Goal: Find specific page/section: Find specific page/section

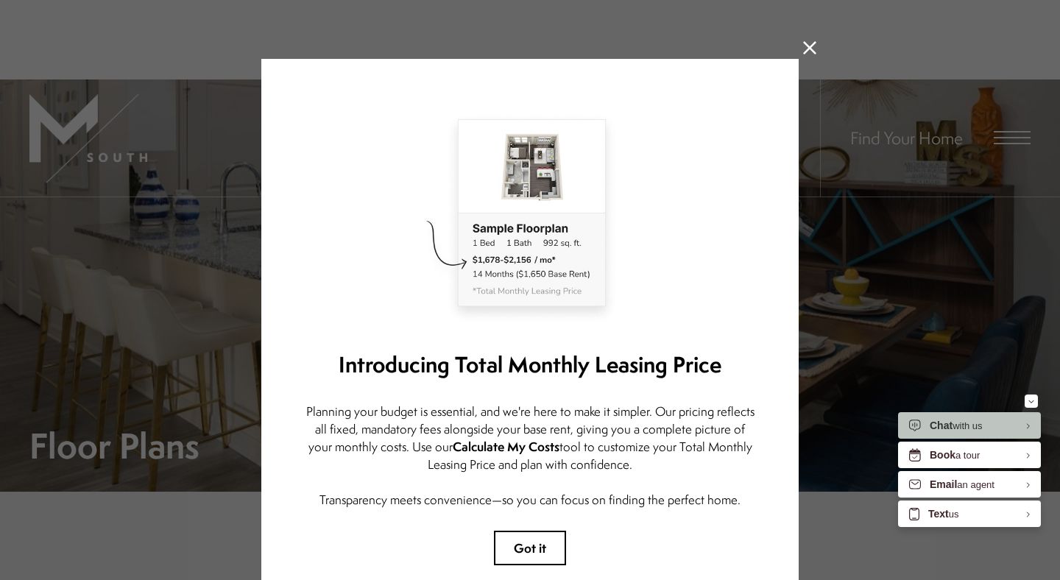
click at [813, 42] on icon at bounding box center [809, 47] width 13 height 13
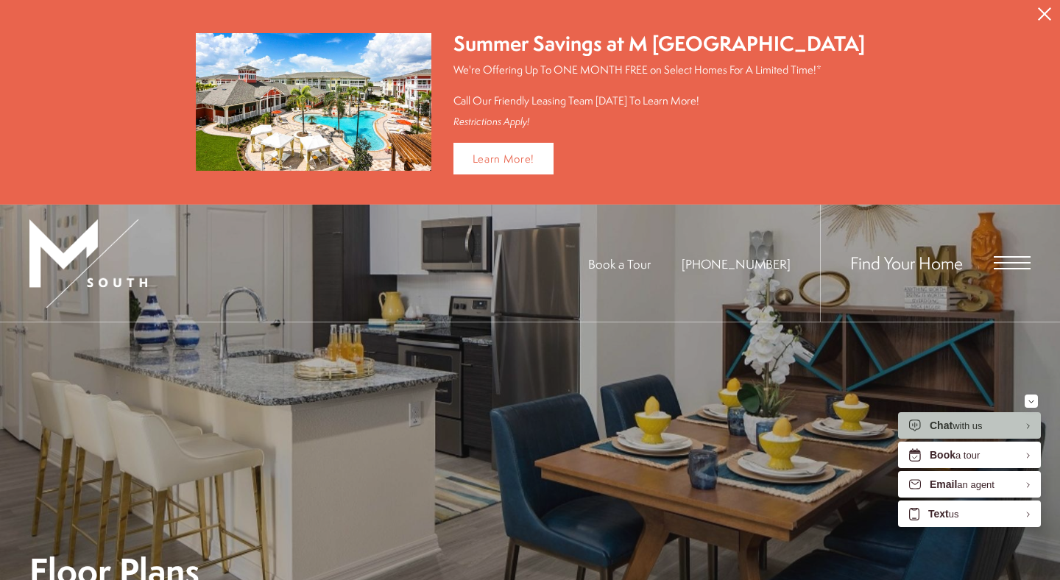
click at [1045, 19] on icon "Close Alert" at bounding box center [1044, 13] width 13 height 13
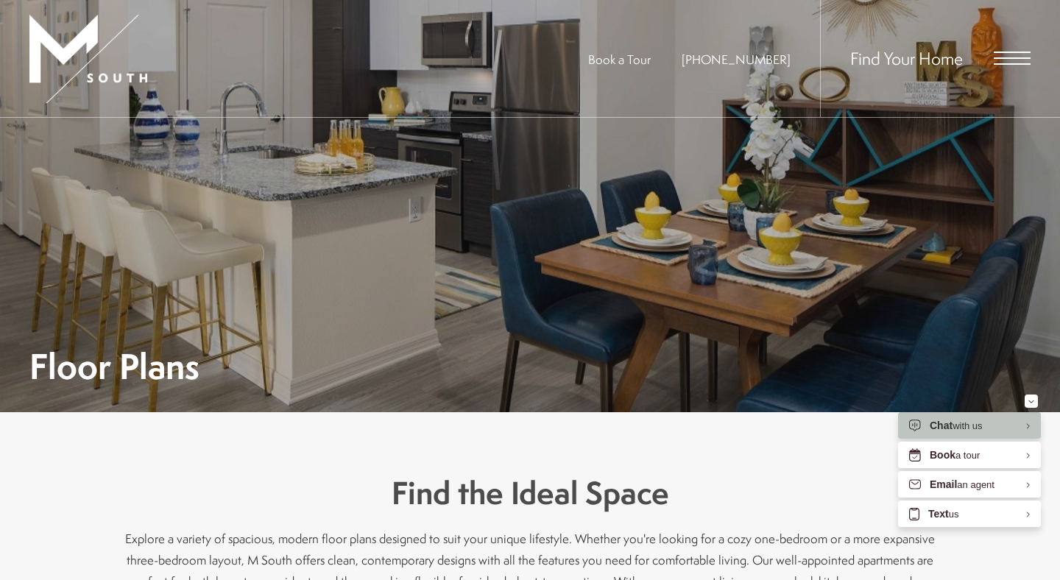
click at [1005, 64] on span "Open Menu" at bounding box center [1012, 63] width 37 height 1
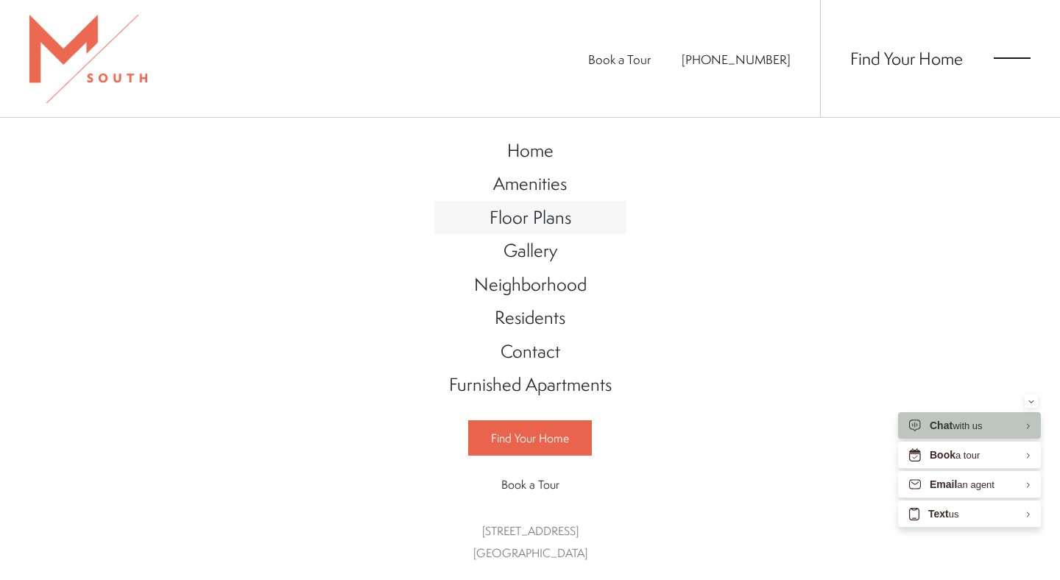
click at [543, 216] on span "Floor Plans" at bounding box center [531, 217] width 82 height 25
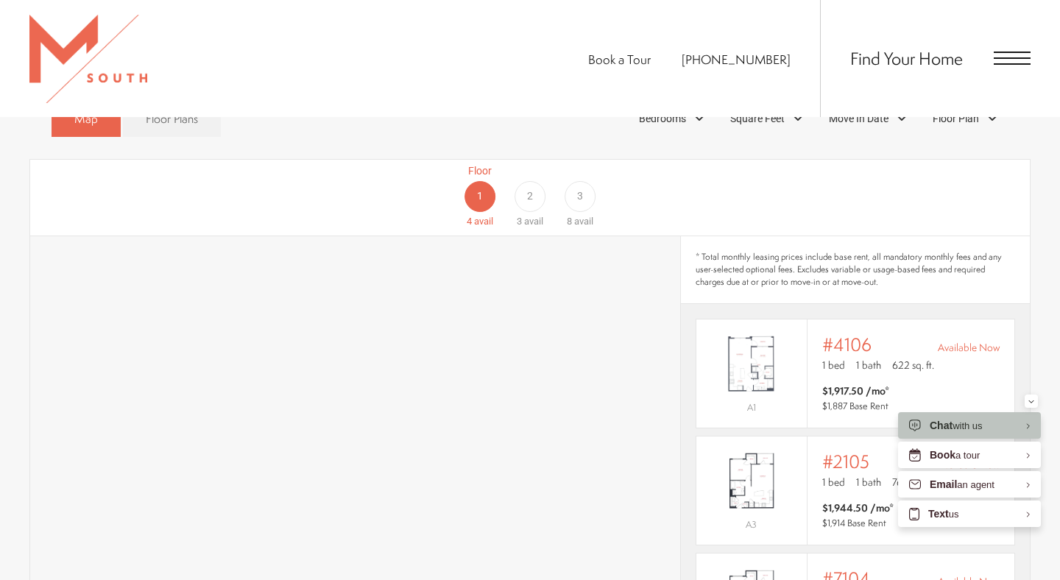
scroll to position [905, 0]
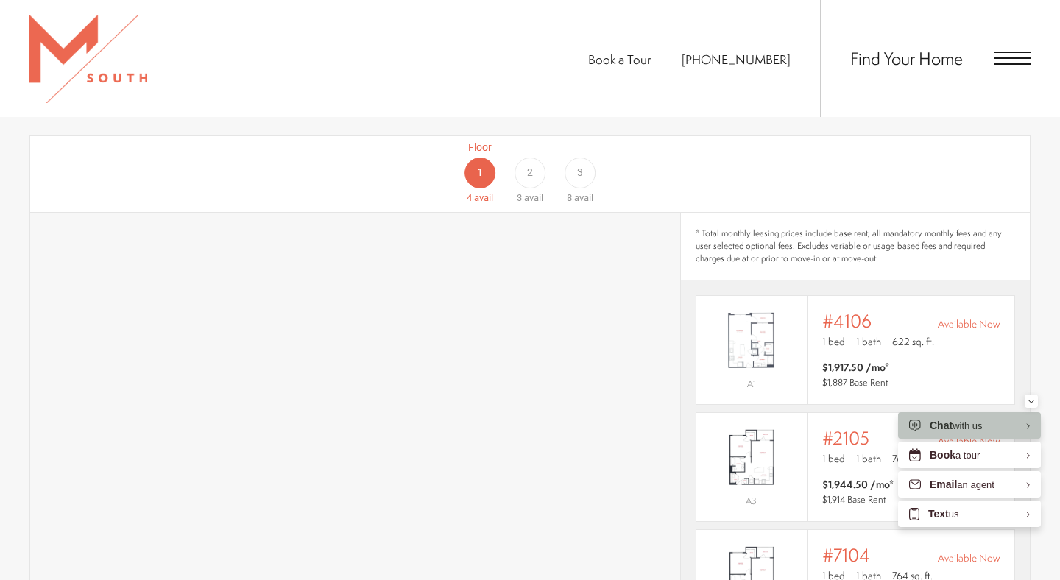
click at [579, 165] on span "3" at bounding box center [580, 172] width 6 height 15
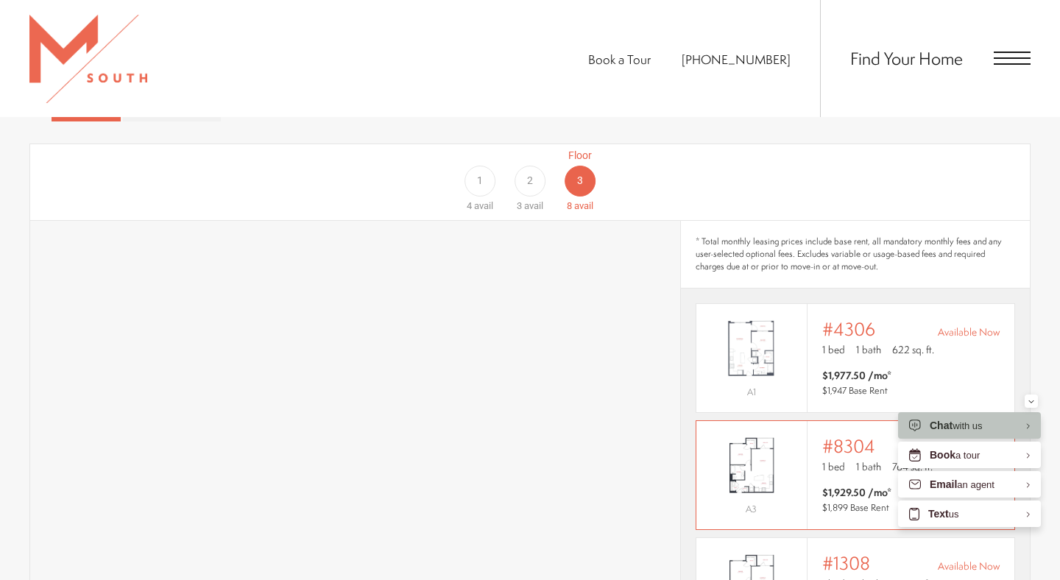
scroll to position [863, 0]
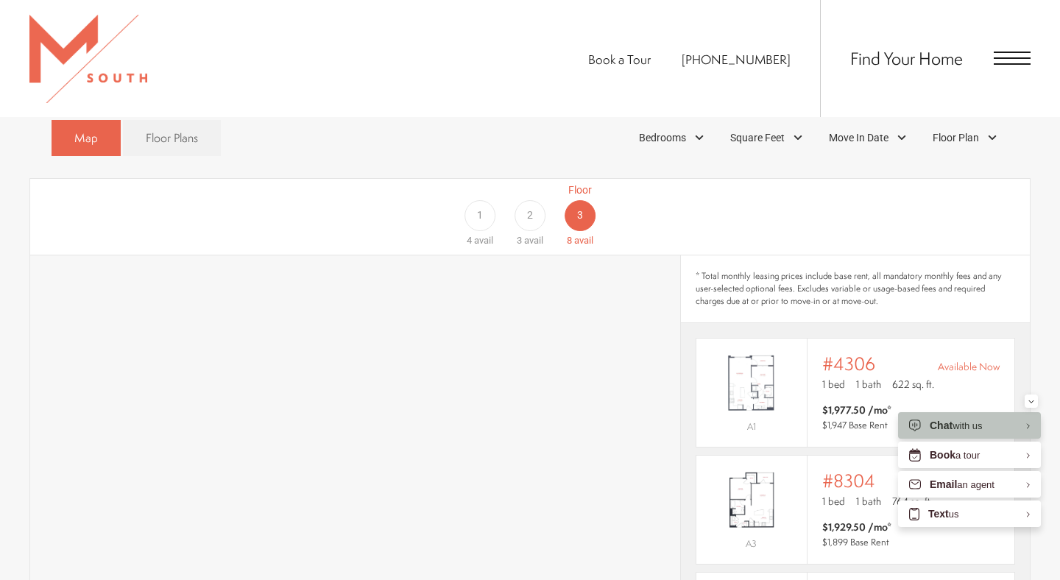
click at [535, 200] on div "2" at bounding box center [530, 215] width 31 height 31
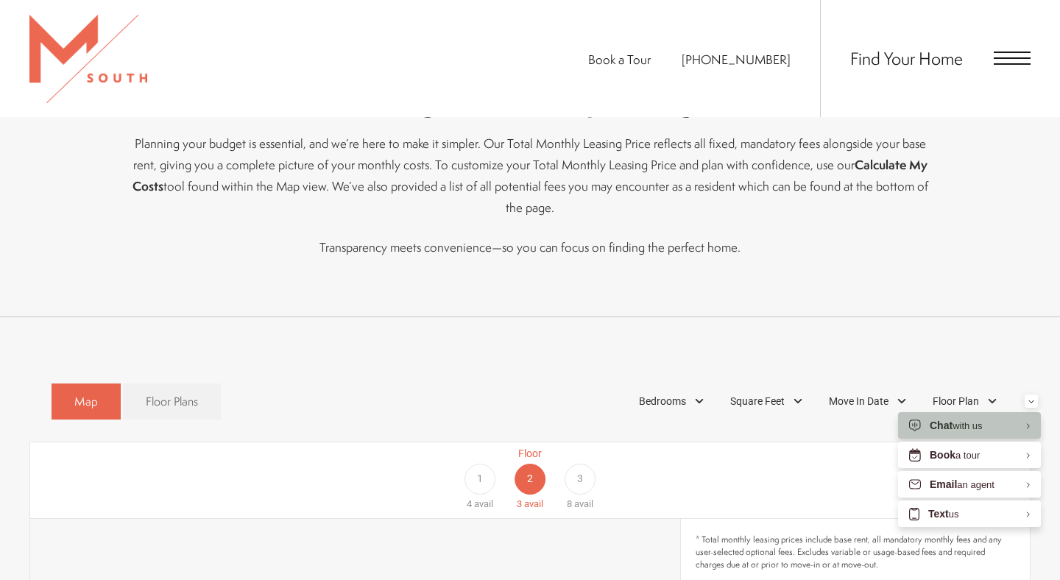
scroll to position [558, 0]
